Goal: Task Accomplishment & Management: Manage account settings

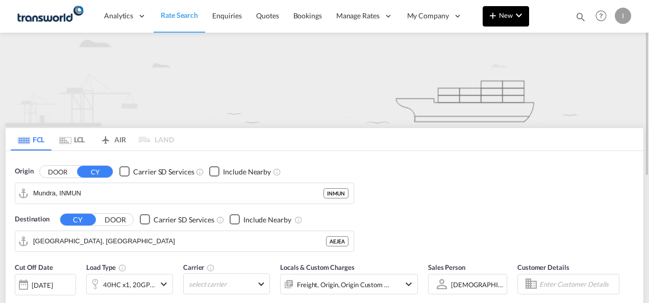
click at [505, 9] on button "New" at bounding box center [506, 16] width 46 height 20
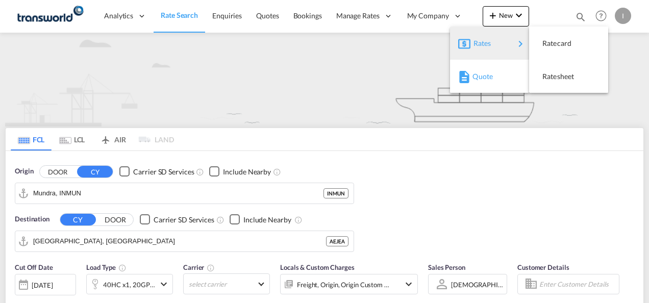
click at [467, 81] on md-icon "button" at bounding box center [464, 77] width 12 height 12
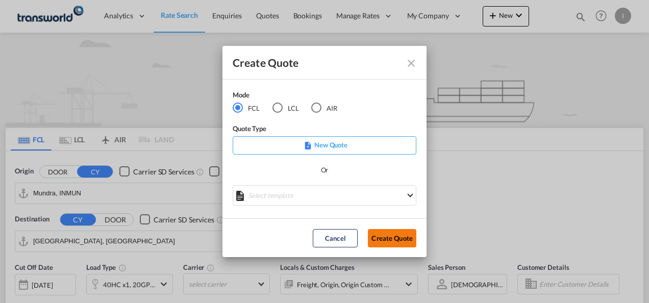
click at [375, 234] on button "Create Quote" at bounding box center [392, 238] width 48 height 18
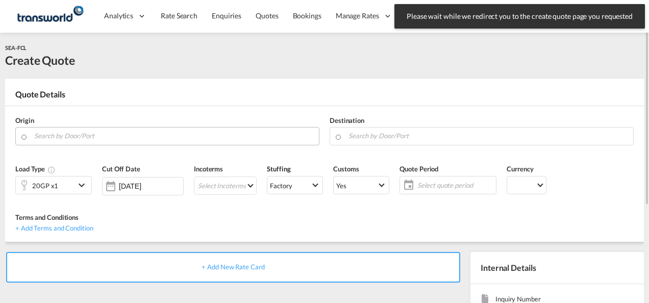
click at [86, 138] on input "Search by Door/Port" at bounding box center [174, 136] width 280 height 18
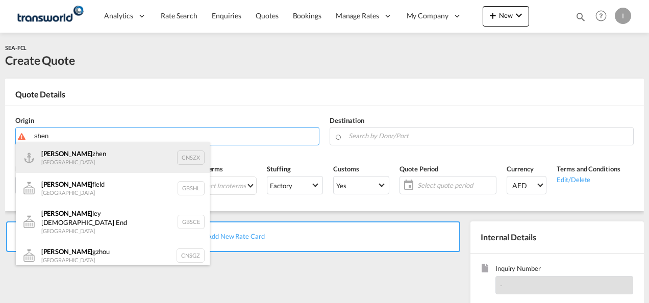
click at [86, 162] on div "[PERSON_NAME] [GEOGRAPHIC_DATA] CNSZX" at bounding box center [113, 157] width 194 height 31
type input "[GEOGRAPHIC_DATA], CNSZX"
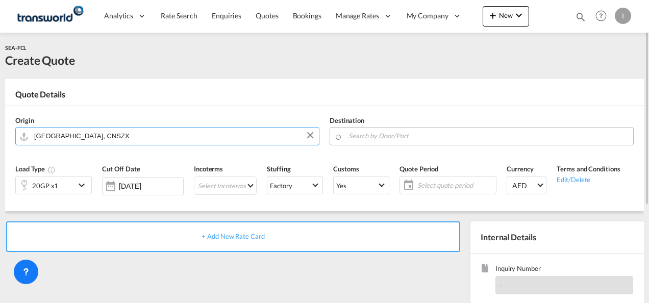
click at [370, 139] on input "Search by Door/Port" at bounding box center [488, 136] width 280 height 18
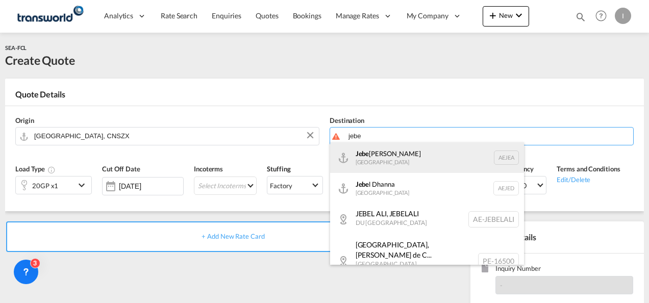
click at [373, 156] on div "Jebe l Ali [GEOGRAPHIC_DATA] [GEOGRAPHIC_DATA]" at bounding box center [427, 157] width 194 height 31
type input "[GEOGRAPHIC_DATA], [GEOGRAPHIC_DATA]"
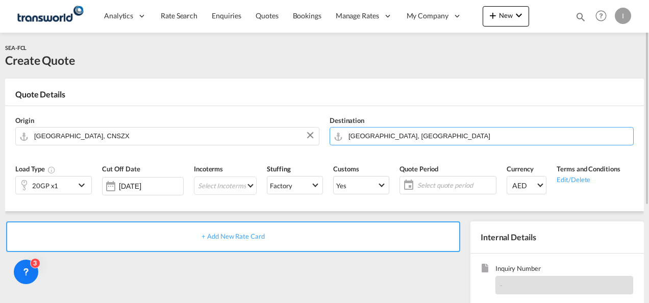
click at [60, 190] on div "20GP x1" at bounding box center [45, 185] width 59 height 17
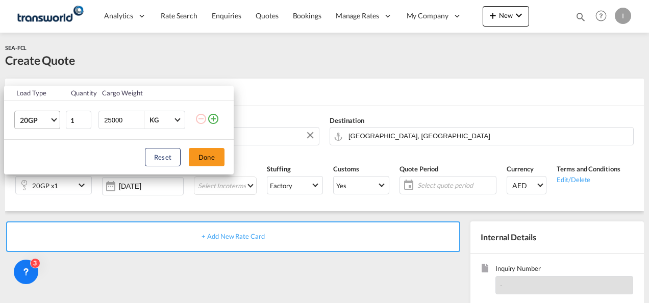
click at [55, 119] on span "Choose: \a20GP" at bounding box center [54, 119] width 6 height 6
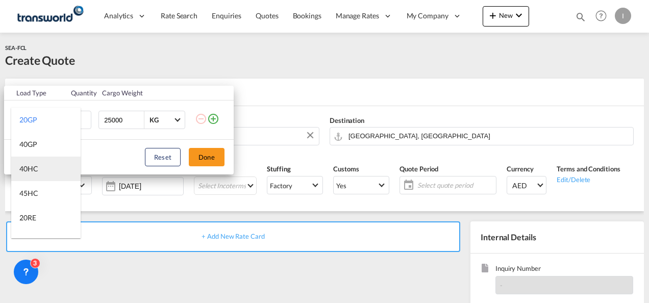
click at [45, 170] on md-option "40HC" at bounding box center [45, 169] width 69 height 24
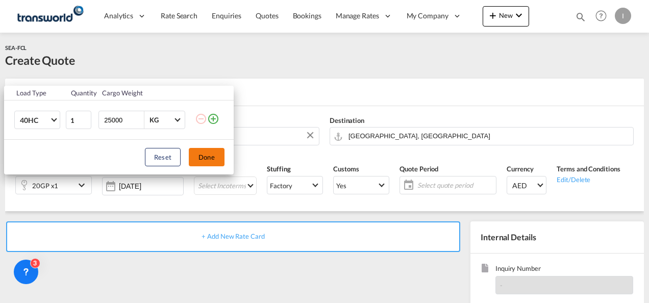
click at [197, 154] on button "Done" at bounding box center [207, 157] width 36 height 18
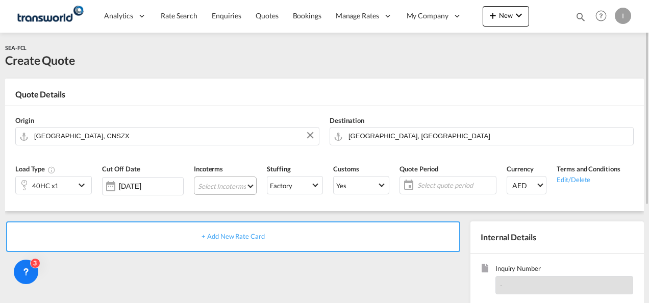
click at [226, 187] on md-select "Select Incoterms EXW - export Ex Works CFR - export Cost and Freight CPT - impo…" at bounding box center [225, 186] width 63 height 18
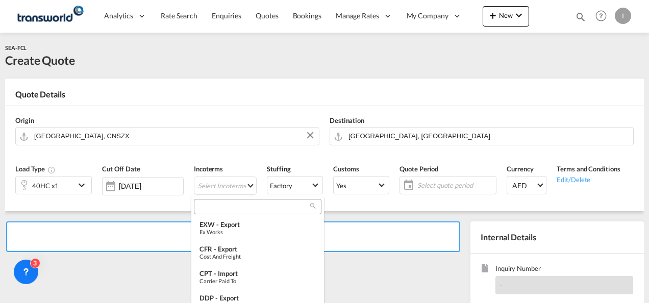
click at [208, 202] on input "search" at bounding box center [253, 206] width 113 height 9
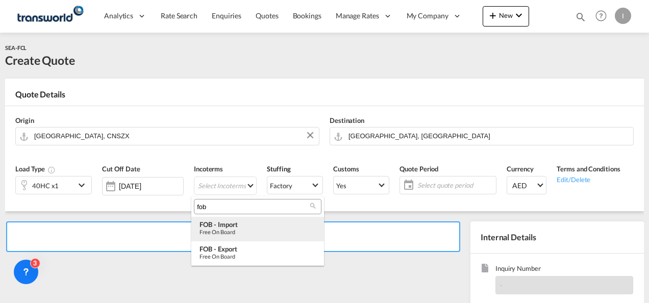
type input "fob"
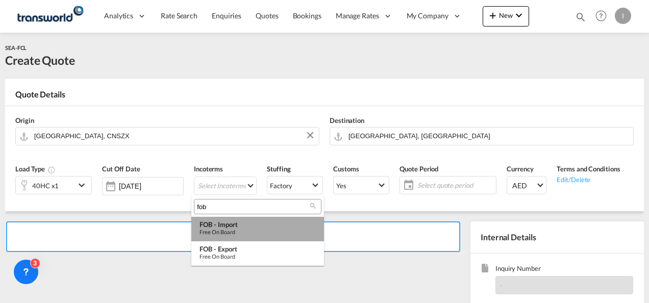
click at [228, 229] on div "Free on Board" at bounding box center [257, 232] width 116 height 7
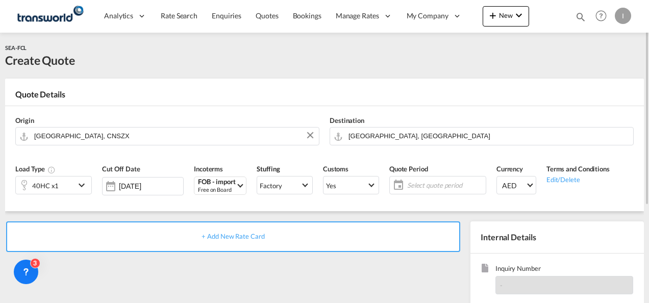
click at [450, 179] on span "Select quote period" at bounding box center [445, 185] width 81 height 14
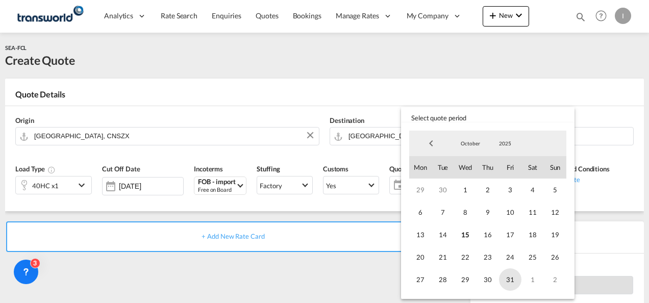
click at [514, 279] on span "31" at bounding box center [510, 279] width 22 height 22
click at [343, 266] on md-backdrop at bounding box center [324, 151] width 649 height 303
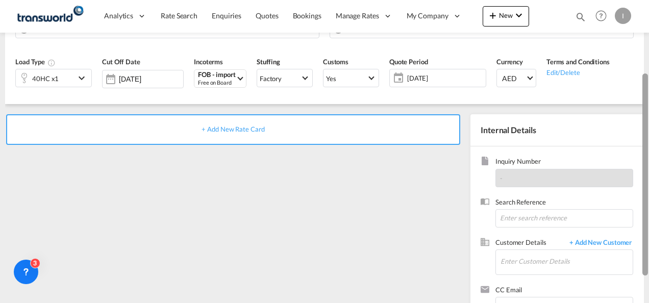
drag, startPoint x: 646, startPoint y: 120, endPoint x: 572, endPoint y: 196, distance: 106.1
click at [647, 180] on div at bounding box center [645, 174] width 6 height 202
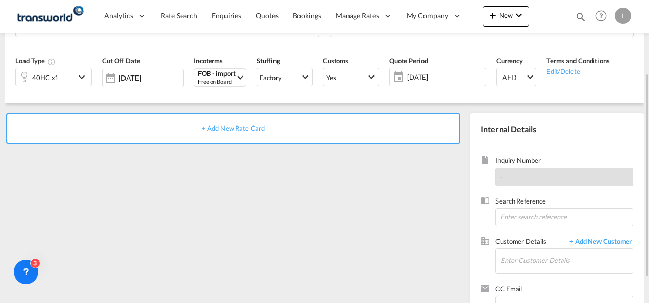
click at [515, 191] on div "Inquiry Number -" at bounding box center [557, 176] width 153 height 40
click at [508, 217] on input at bounding box center [564, 217] width 138 height 18
paste input "[GEOGRAPHIC_DATA] to [GEOGRAPHIC_DATA], [GEOGRAPHIC_DATA]"
click at [522, 225] on input "[GEOGRAPHIC_DATA] to [GEOGRAPHIC_DATA], [GEOGRAPHIC_DATA]" at bounding box center [564, 217] width 138 height 18
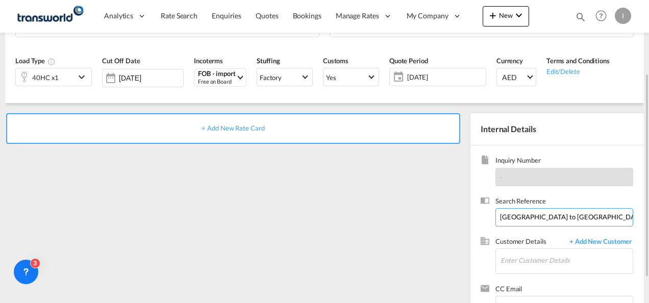
click at [522, 225] on input "[GEOGRAPHIC_DATA] to [GEOGRAPHIC_DATA], [GEOGRAPHIC_DATA]" at bounding box center [564, 217] width 138 height 18
paste input "U/25B/F050"
type input "U/25B/F050"
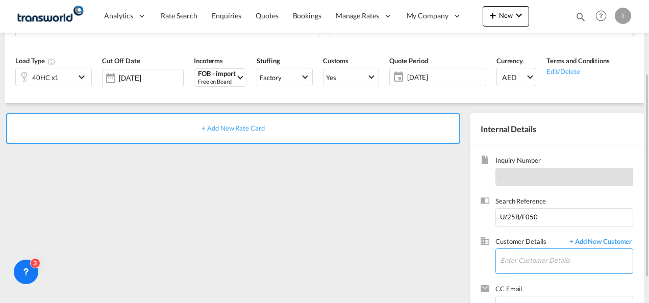
click at [518, 260] on input "Enter Customer Details" at bounding box center [566, 260] width 132 height 23
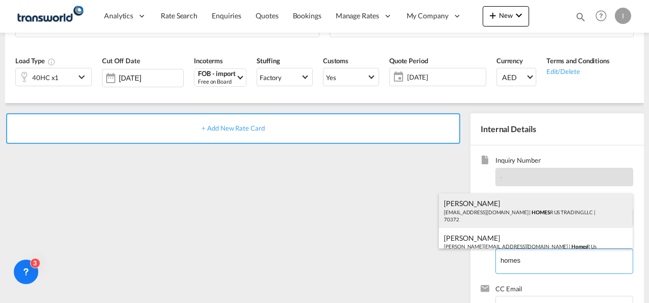
click at [458, 209] on div "Abhay S [EMAIL_ADDRESS][DOMAIN_NAME] | HOMES R US TRADING LLC | 70372" at bounding box center [536, 210] width 194 height 35
type input "HOMES R US TRADING LLC, Abhay S, [EMAIL_ADDRESS][DOMAIN_NAME]"
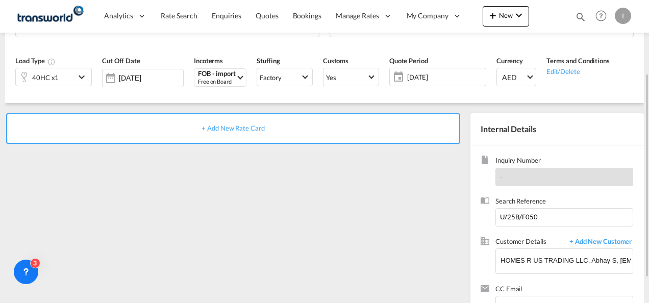
click at [229, 131] on span "+ Add New Rate Card" at bounding box center [233, 128] width 63 height 8
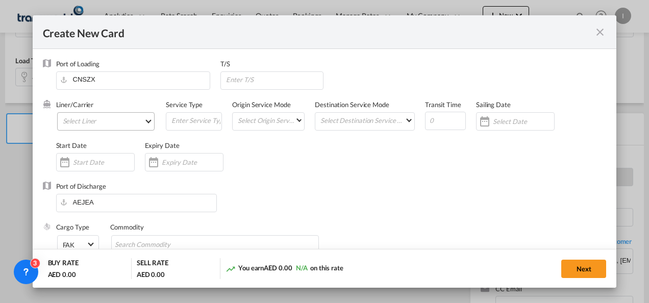
type input "Basic Ocean Freight"
select select "per equipment"
click at [110, 120] on md-select "Select Liner 2HM LOGISTICS D.O.O. / TDWC-CAPODISTRI 2HM LOGISTICS D.O.O. / TDWC…" at bounding box center [106, 121] width 98 height 18
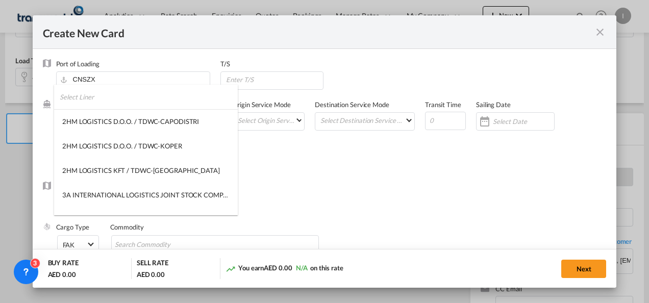
click at [82, 102] on input "search" at bounding box center [149, 97] width 178 height 24
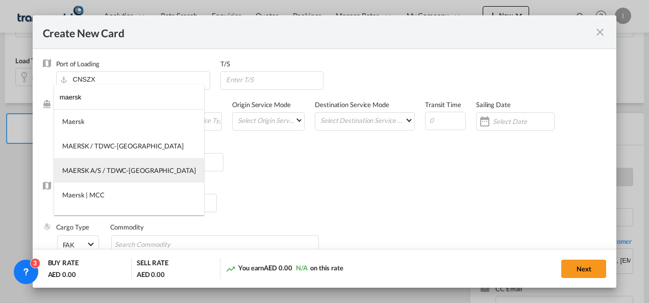
type input "maersk"
click at [97, 163] on md-option "MAERSK A/S / TDWC-[GEOGRAPHIC_DATA]" at bounding box center [129, 170] width 150 height 24
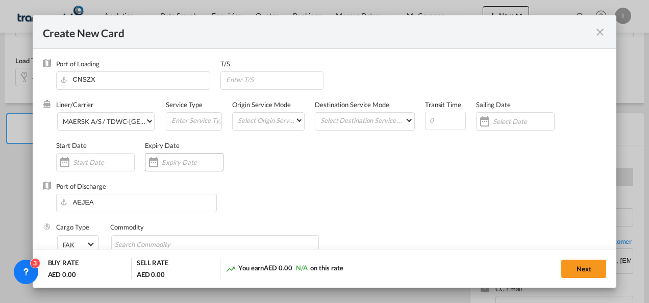
click at [173, 163] on input "Create New CardPort ..." at bounding box center [192, 162] width 61 height 8
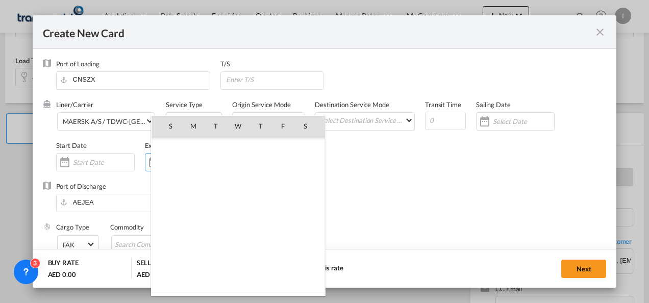
scroll to position [236459, 0]
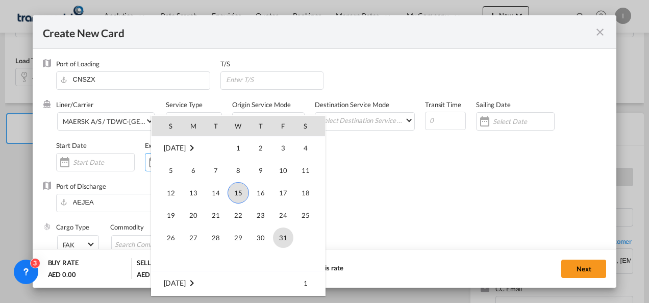
click at [287, 238] on span "31" at bounding box center [283, 238] width 20 height 20
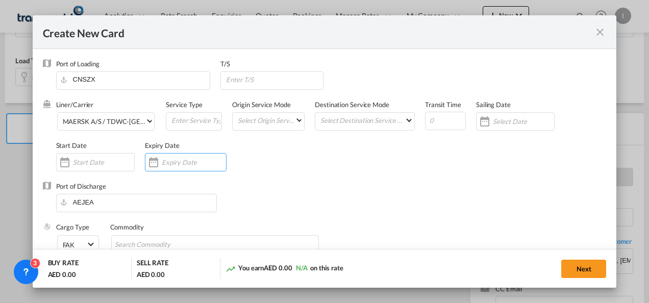
type input "[DATE]"
click at [358, 203] on div "Port of Discharge [GEOGRAPHIC_DATA]" at bounding box center [325, 202] width 564 height 41
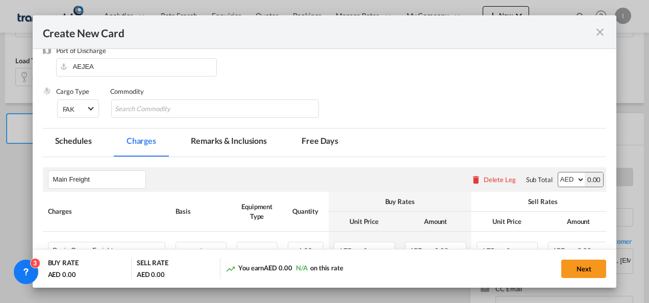
scroll to position [146, 0]
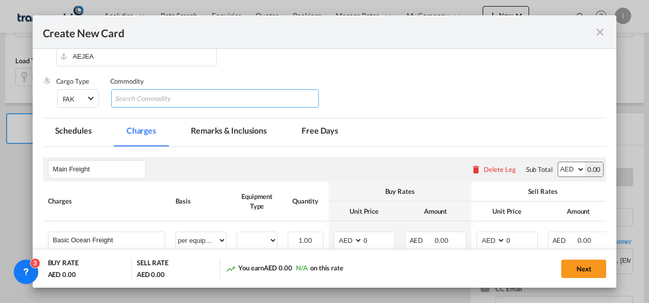
click at [147, 93] on input "Search Commodity" at bounding box center [161, 99] width 93 height 16
type input "General Cargo"
click at [358, 87] on div "Cargo Type FAK FAK GCR GDSM General Cargo Hazardous Cargo Ambient Foodstuff Chi…" at bounding box center [331, 97] width 550 height 41
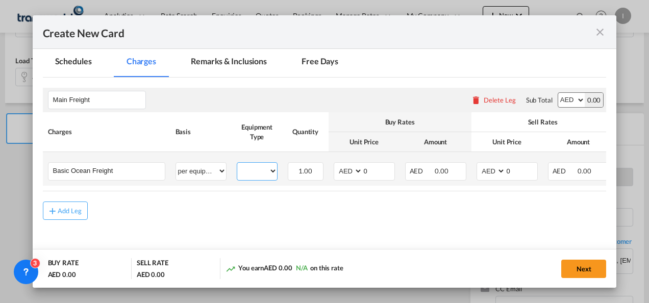
click at [242, 174] on select "40HC" at bounding box center [257, 171] width 40 height 14
select select "40HC"
click at [237, 164] on select "40HC" at bounding box center [257, 171] width 40 height 14
click at [343, 173] on select "AED AFN ALL AMD ANG AOA ARS AUD AWG AZN BAM BBD BDT BGN BHD BIF BMD BND [PERSON…" at bounding box center [349, 171] width 27 height 14
select select "string:USD"
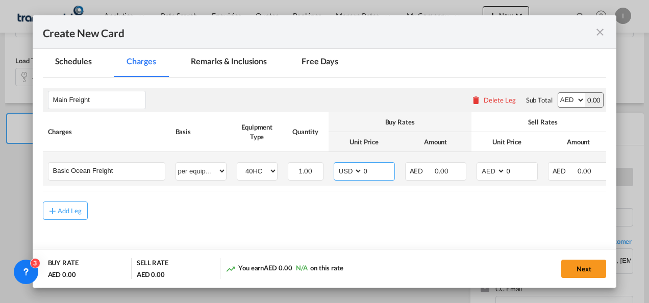
click at [336, 164] on select "AED AFN ALL AMD ANG AOA ARS AUD AWG AZN BAM BBD BDT BGN BHD BIF BMD BND [PERSON…" at bounding box center [349, 171] width 27 height 14
click at [380, 171] on input "0" at bounding box center [379, 170] width 32 height 15
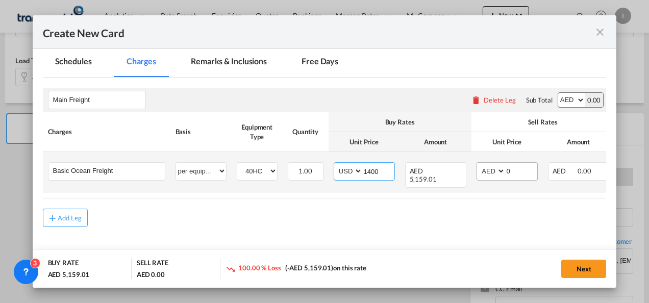
type input "1400"
click at [486, 171] on select "AED AFN ALL AMD ANG AOA ARS AUD AWG AZN BAM BBD BDT BGN BHD BIF BMD BND [PERSON…" at bounding box center [492, 171] width 27 height 14
select select "string:USD"
click at [479, 164] on select "AED AFN ALL AMD ANG AOA ARS AUD AWG AZN BAM BBD BDT BGN BHD BIF BMD BND [PERSON…" at bounding box center [492, 171] width 27 height 14
click at [516, 171] on input "0" at bounding box center [522, 170] width 32 height 15
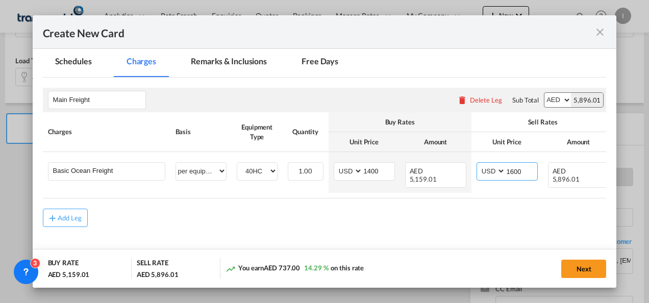
type input "1600"
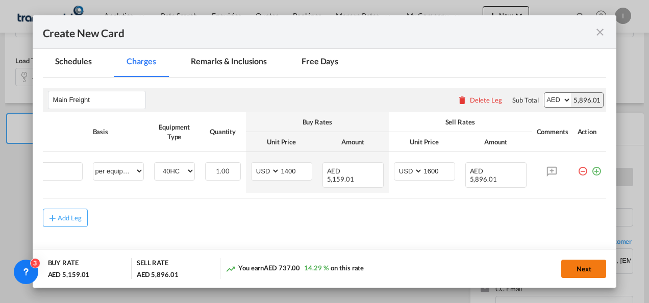
click at [581, 265] on button "Next" at bounding box center [583, 269] width 45 height 18
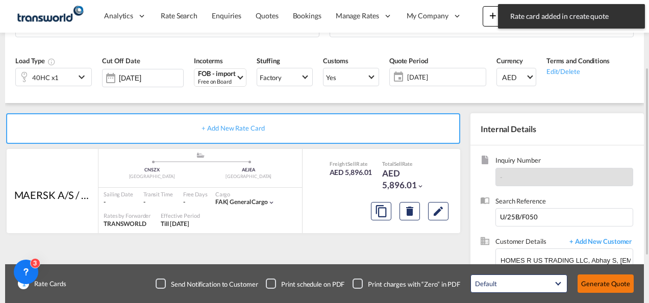
click at [593, 281] on button "Generate Quote" at bounding box center [606, 283] width 56 height 18
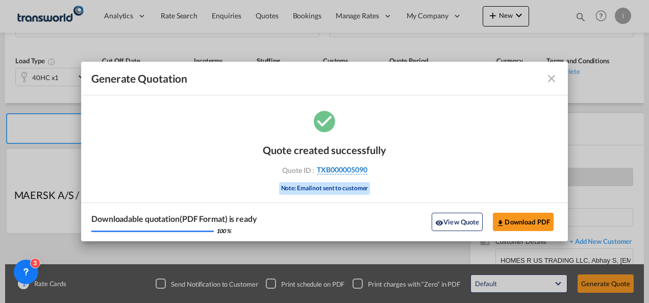
click at [363, 170] on span "TXB000005090" at bounding box center [342, 169] width 51 height 9
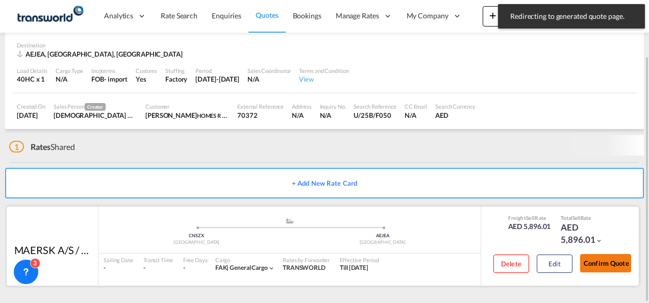
click at [598, 268] on button "Confirm Quote" at bounding box center [605, 263] width 51 height 18
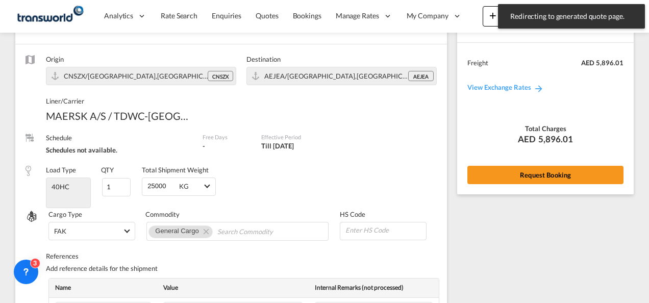
scroll to position [414, 0]
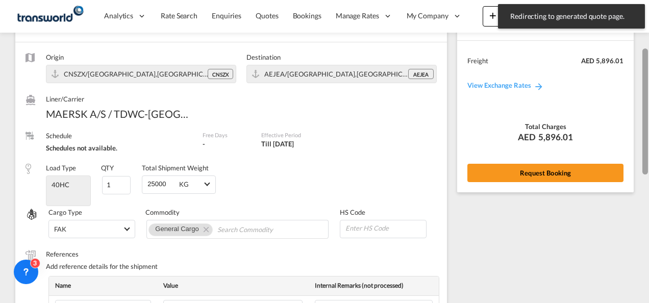
drag, startPoint x: 646, startPoint y: 195, endPoint x: 647, endPoint y: 53, distance: 141.8
click at [647, 53] on div at bounding box center [645, 111] width 6 height 126
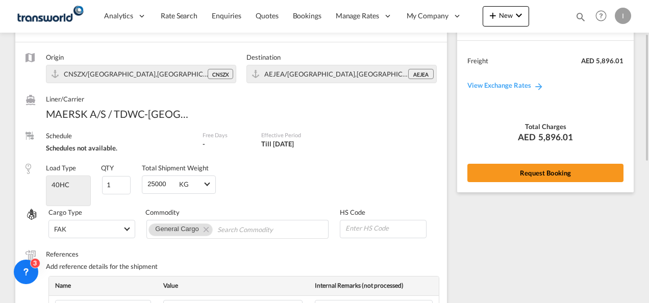
scroll to position [73, 0]
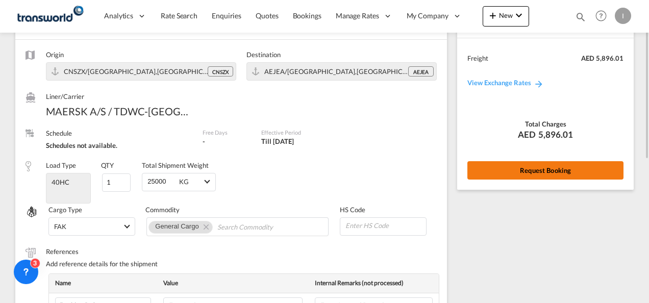
click at [547, 170] on button "Request Booking" at bounding box center [545, 170] width 156 height 18
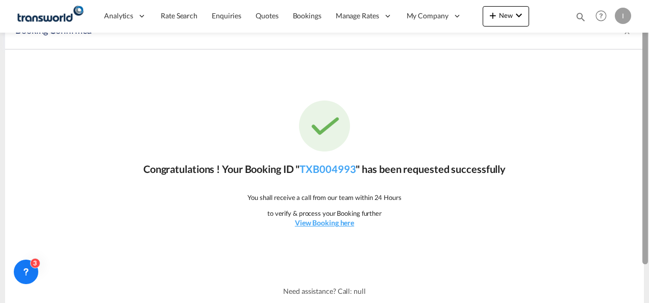
scroll to position [0, 0]
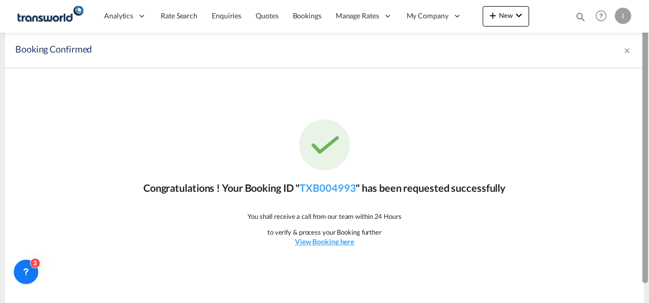
drag, startPoint x: 647, startPoint y: 222, endPoint x: 643, endPoint y: 116, distance: 106.2
click at [643, 116] on div at bounding box center [645, 142] width 6 height 281
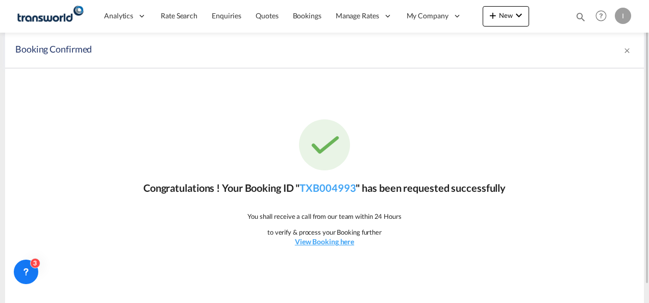
click at [317, 176] on div "Congratulations ! Your Booking ID " TXB004993 " has been requested successfully…" at bounding box center [324, 183] width 639 height 230
click at [317, 189] on link "TXB004993" at bounding box center [327, 188] width 56 height 12
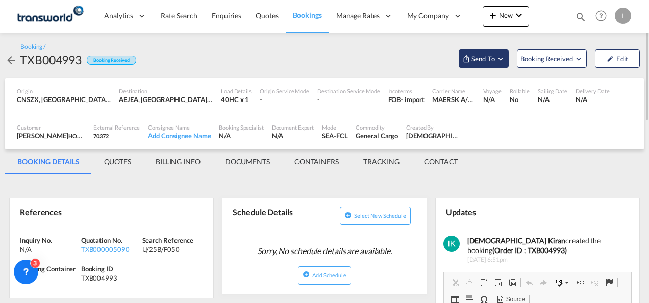
click at [489, 59] on span "Send To" at bounding box center [483, 59] width 26 height 10
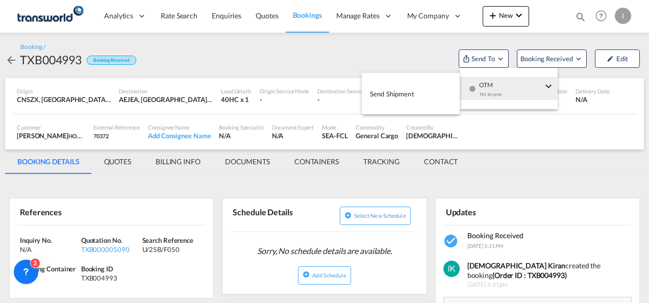
click at [497, 81] on span "OTM" at bounding box center [510, 81] width 63 height 9
click at [402, 106] on md-menu-item "Send Shipment" at bounding box center [411, 93] width 98 height 33
click at [398, 94] on span "Send Shipment" at bounding box center [392, 94] width 44 height 16
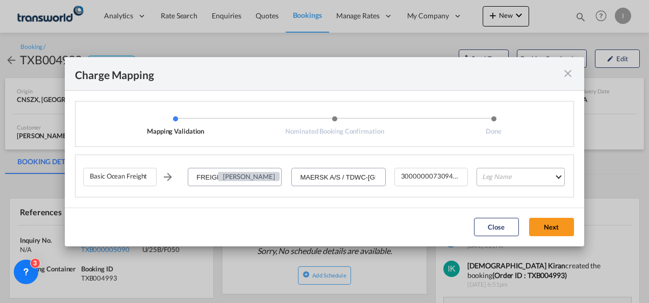
click at [490, 171] on md-select "Leg Name HANDLING ORIGIN VESSEL HANDLING DESTINATION OTHERS TL PICK UP CUSTOMS …" at bounding box center [521, 177] width 88 height 18
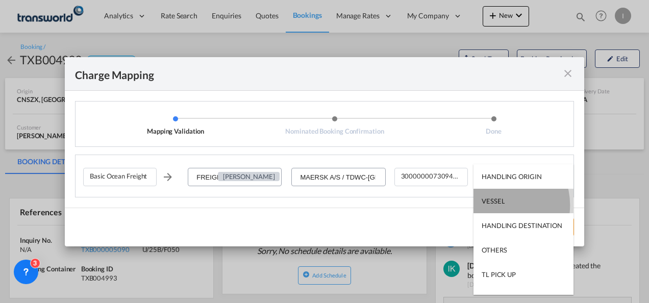
click at [498, 205] on div "VESSEL" at bounding box center [493, 200] width 23 height 9
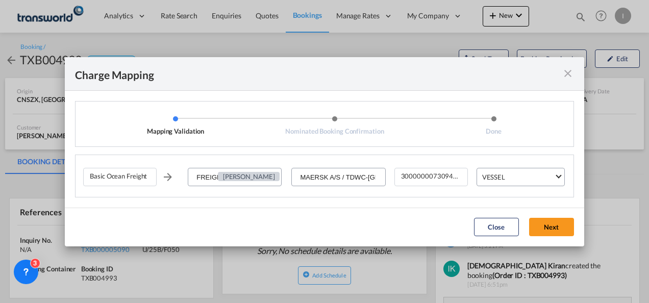
click at [547, 240] on md-dialog-actions "Close Next" at bounding box center [324, 227] width 519 height 39
click at [540, 229] on button "Next" at bounding box center [551, 227] width 45 height 18
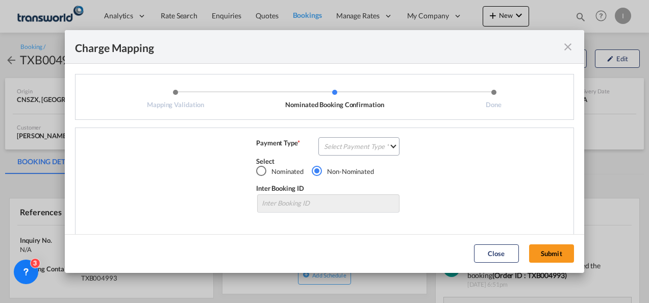
click at [376, 159] on div "Select" at bounding box center [328, 161] width 144 height 9
click at [373, 155] on md-select "Select Payment Type COLLECT PREPAID" at bounding box center [358, 146] width 81 height 18
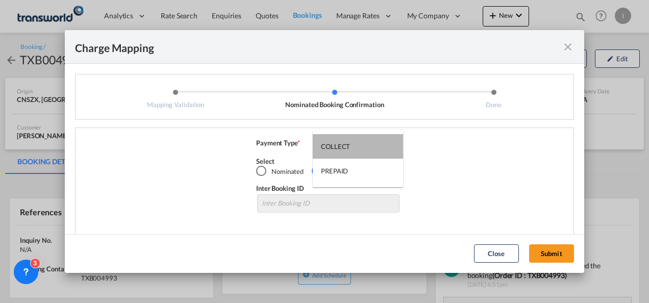
click at [373, 155] on md-option "COLLECT" at bounding box center [358, 146] width 90 height 24
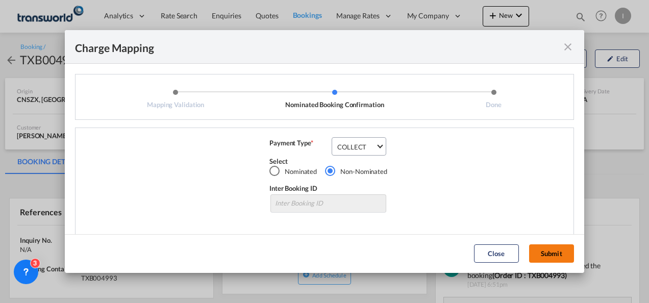
click at [547, 248] on button "Submit" at bounding box center [551, 253] width 45 height 18
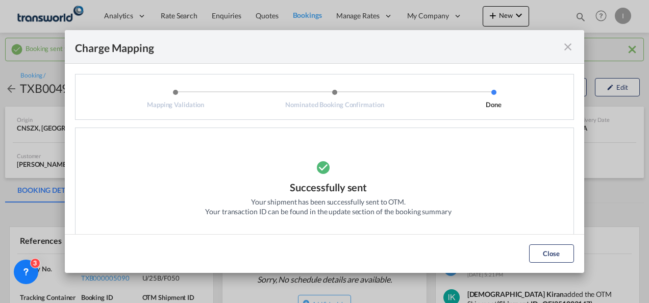
scroll to position [17, 0]
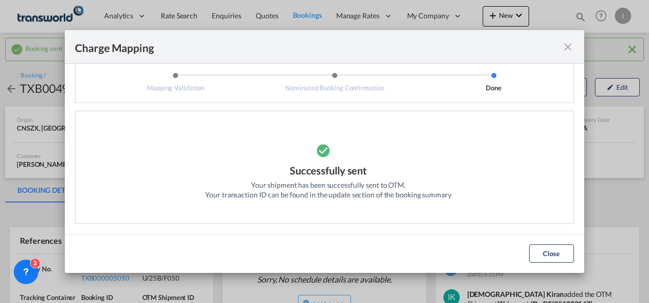
click at [572, 49] on md-icon "icon-close fg-AAA8AD cursor" at bounding box center [568, 47] width 12 height 12
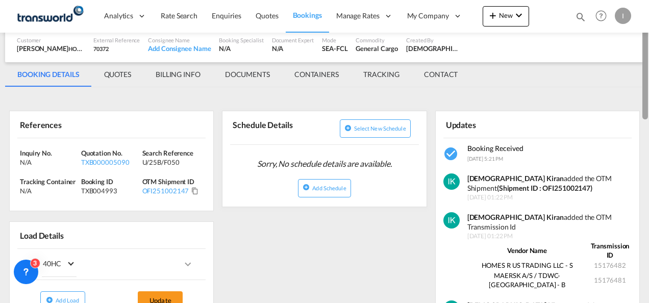
scroll to position [127, 0]
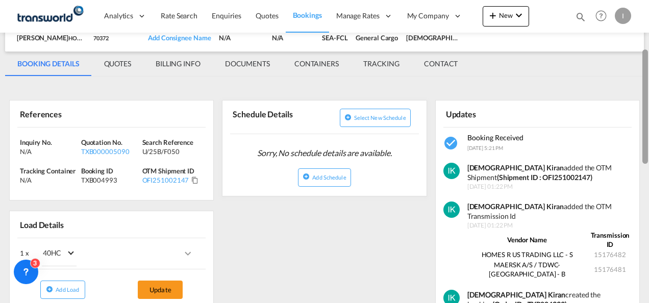
drag, startPoint x: 647, startPoint y: 101, endPoint x: 650, endPoint y: 149, distance: 48.1
click at [648, 149] on html "Analytics Reports Dashboard Rate Search Enquiries Quotes" at bounding box center [324, 151] width 649 height 303
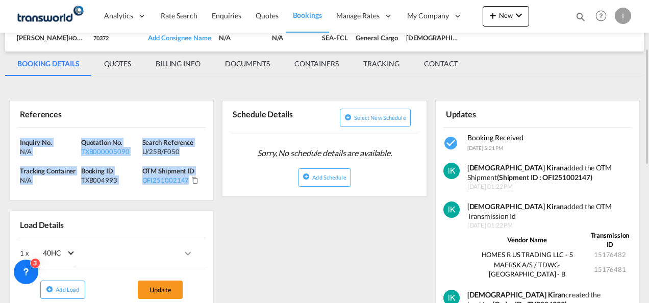
drag, startPoint x: 197, startPoint y: 189, endPoint x: 3, endPoint y: 133, distance: 202.2
click at [3, 133] on div "Booking sent to OTM successfully Booking / TXB004993 Booking Received Send To B…" at bounding box center [324, 274] width 649 height 736
copy div "Inquiry No. N/A Quotation No. TXB000005090 Search Reference U/25B/F050 Tracking…"
